Goal: Task Accomplishment & Management: Use online tool/utility

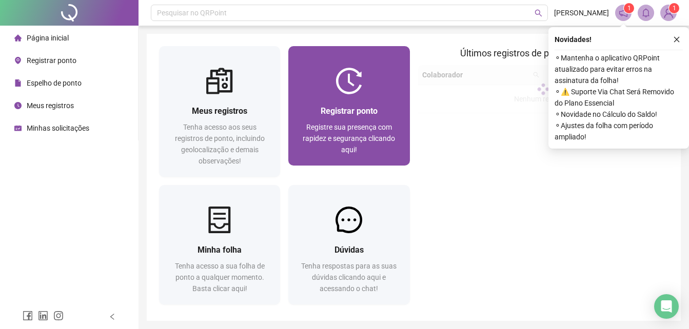
click at [354, 122] on div "Registre sua presença com rapidez e segurança clicando aqui!" at bounding box center [349, 139] width 96 height 34
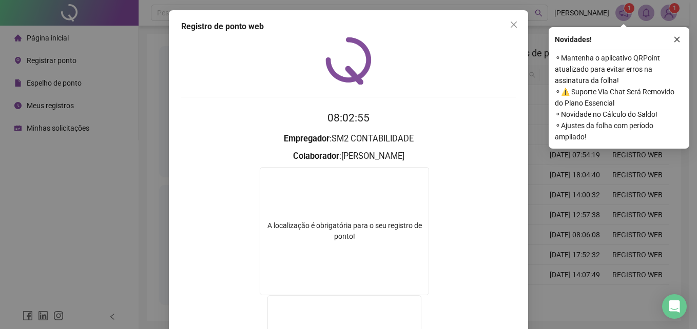
click at [509, 22] on icon "close" at bounding box center [513, 25] width 8 height 8
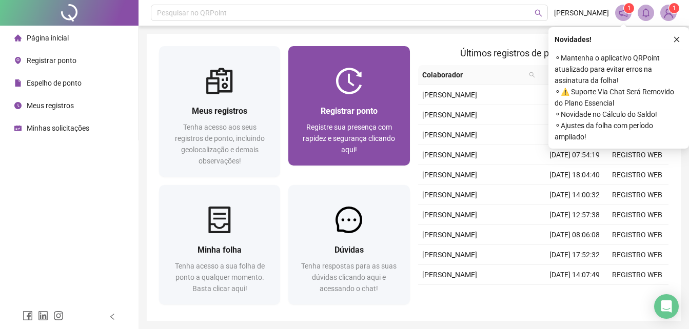
click at [376, 115] on span "Registrar ponto" at bounding box center [349, 111] width 57 height 10
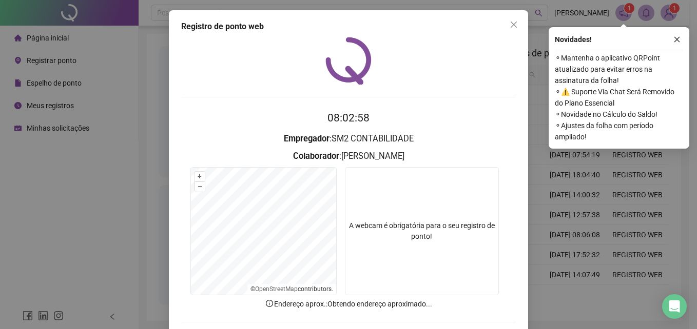
scroll to position [49, 0]
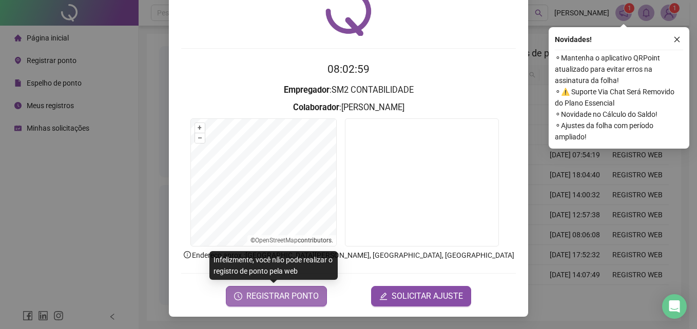
click at [292, 294] on span "REGISTRAR PONTO" at bounding box center [282, 296] width 72 height 12
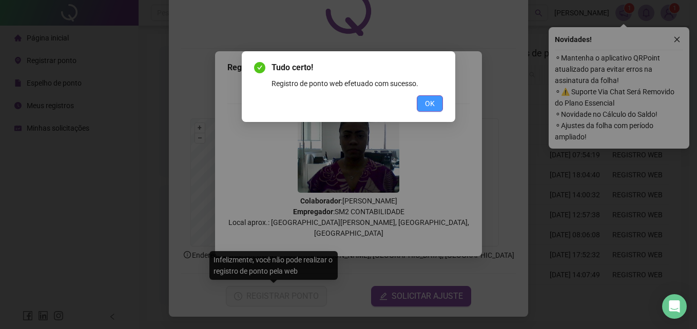
click at [438, 102] on button "OK" at bounding box center [430, 103] width 26 height 16
